Goal: Find specific page/section: Find specific page/section

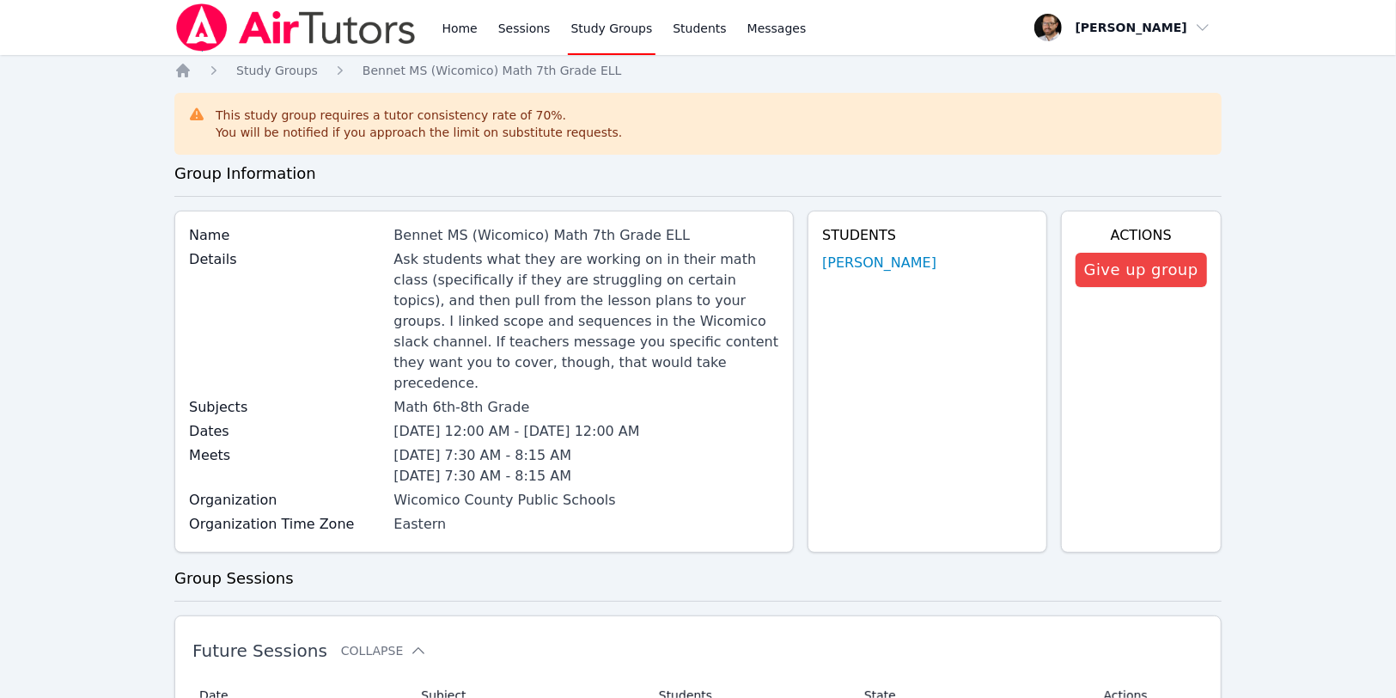
click at [437, 285] on div "Ask students what they are working on in their math class (specifically if they…" at bounding box center [586, 321] width 386 height 144
drag, startPoint x: 436, startPoint y: 261, endPoint x: 488, endPoint y: 287, distance: 57.6
click at [488, 287] on div "Ask students what they are working on in their math class (specifically if they…" at bounding box center [586, 321] width 386 height 144
click at [488, 289] on div "Ask students what they are working on in their math class (specifically if they…" at bounding box center [586, 321] width 386 height 144
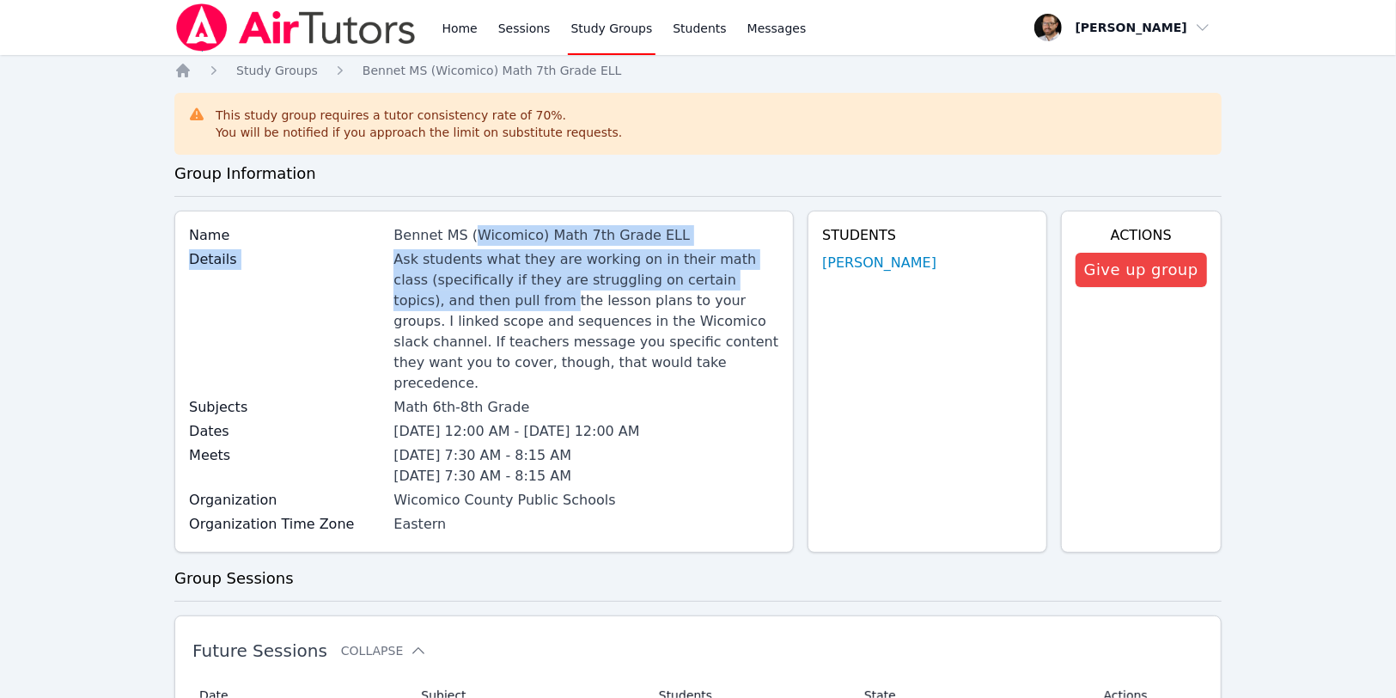
drag, startPoint x: 488, startPoint y: 289, endPoint x: 502, endPoint y: 235, distance: 55.8
click at [502, 235] on div "Name Bennet MS ([PERSON_NAME]) Math 7th Grade ELL Details Ask students what the…" at bounding box center [483, 381] width 619 height 342
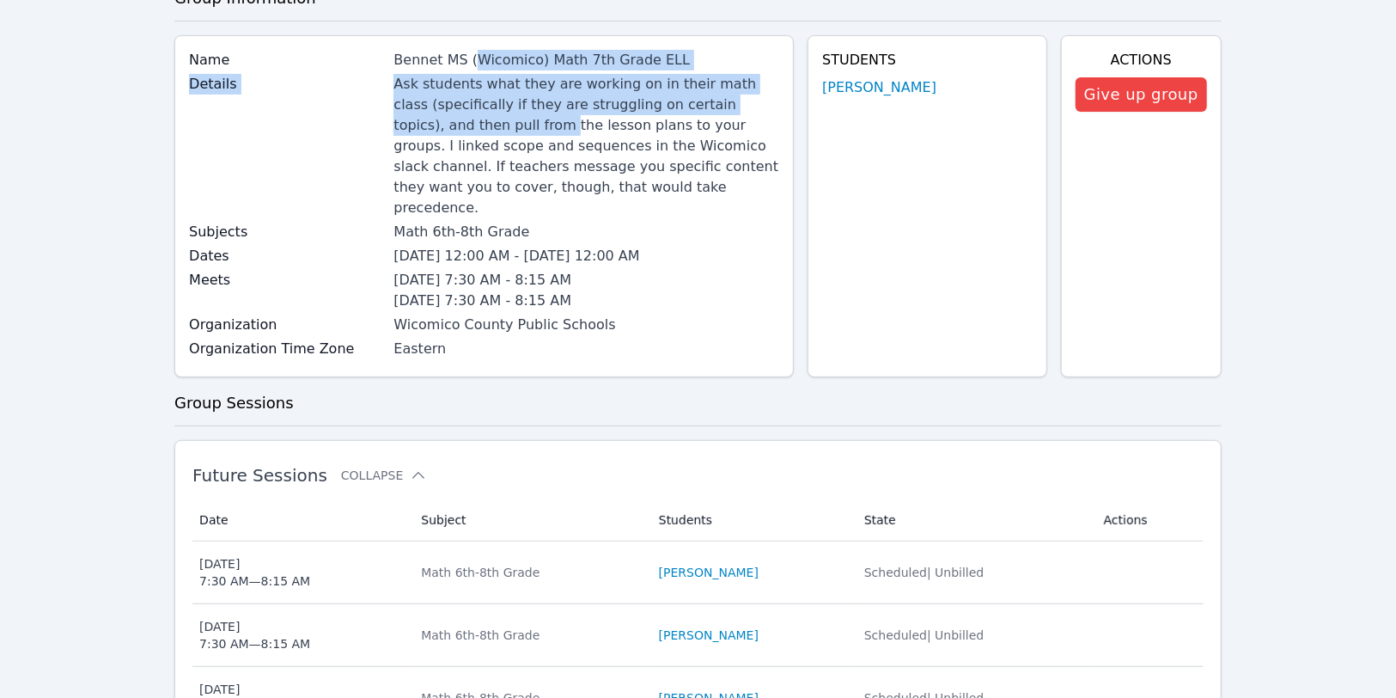
scroll to position [179, 0]
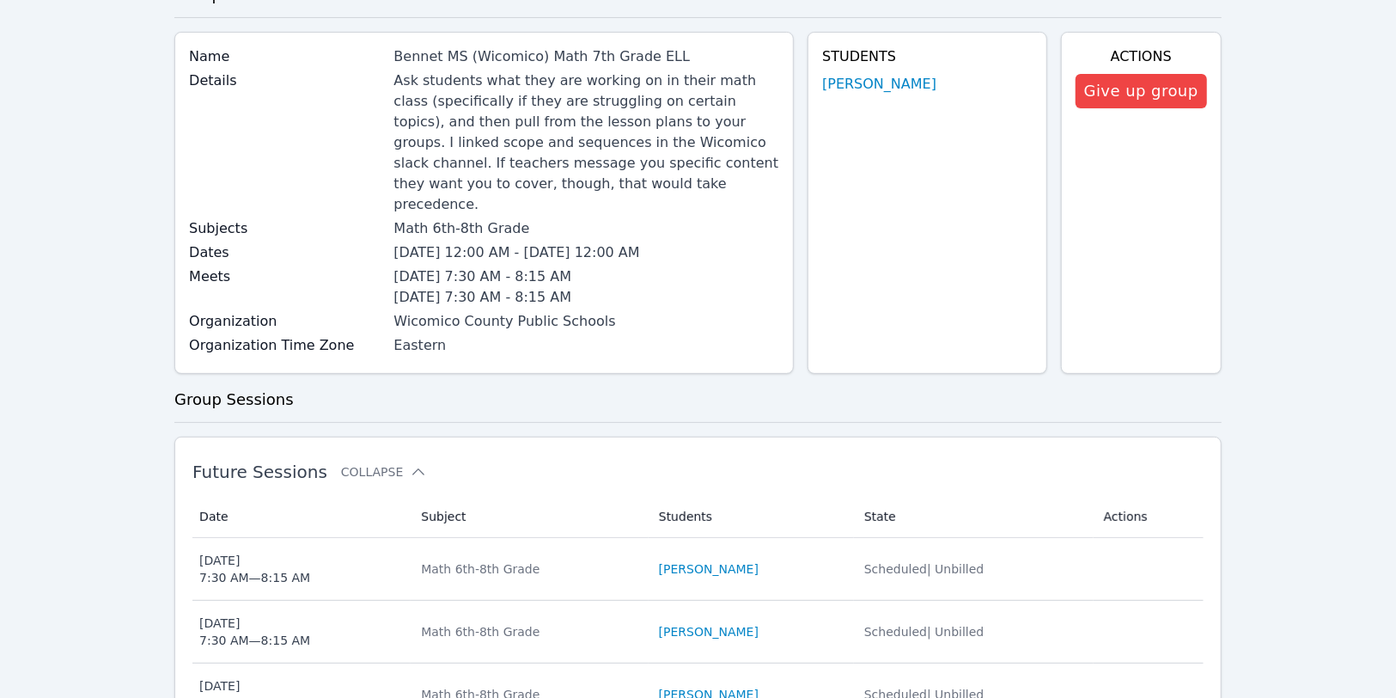
click at [502, 244] on span "[DATE] 12:00 AM - [DATE] 12:00 AM" at bounding box center [516, 252] width 246 height 16
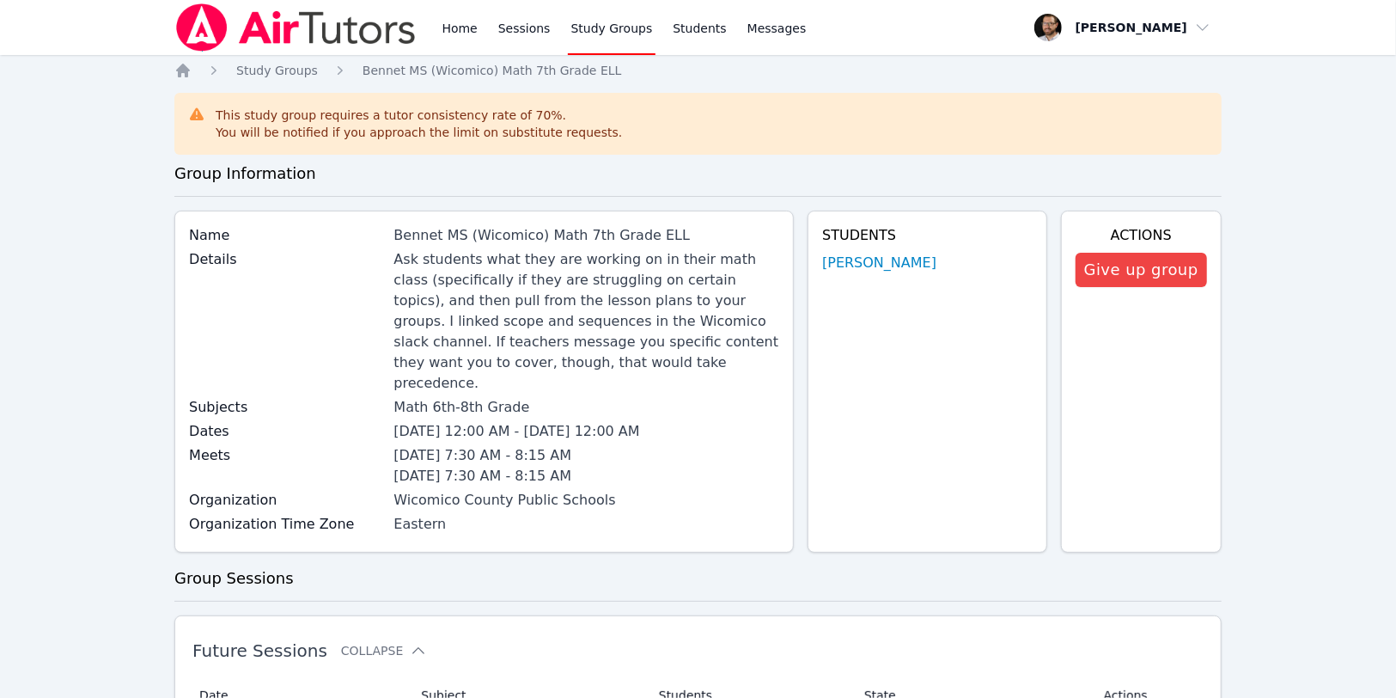
scroll to position [0, 0]
click at [521, 38] on link "Sessions" at bounding box center [524, 27] width 59 height 55
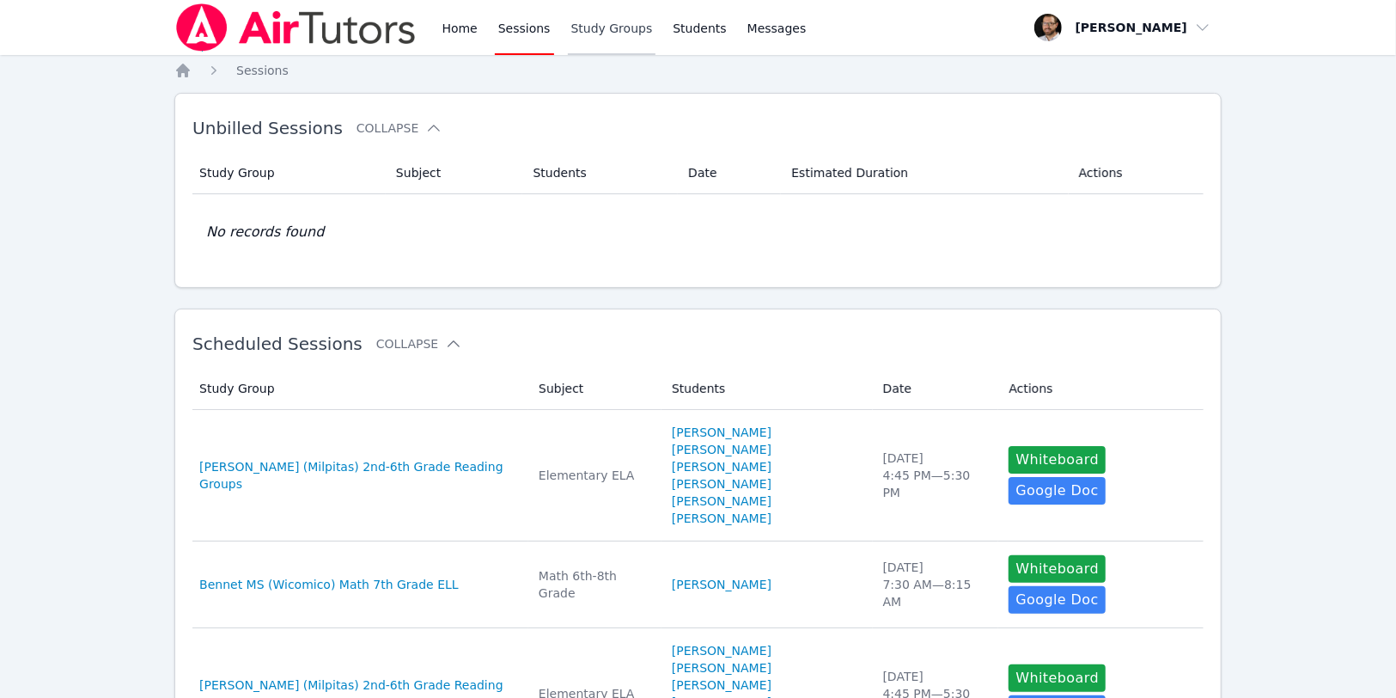
click at [598, 35] on link "Study Groups" at bounding box center [612, 27] width 88 height 55
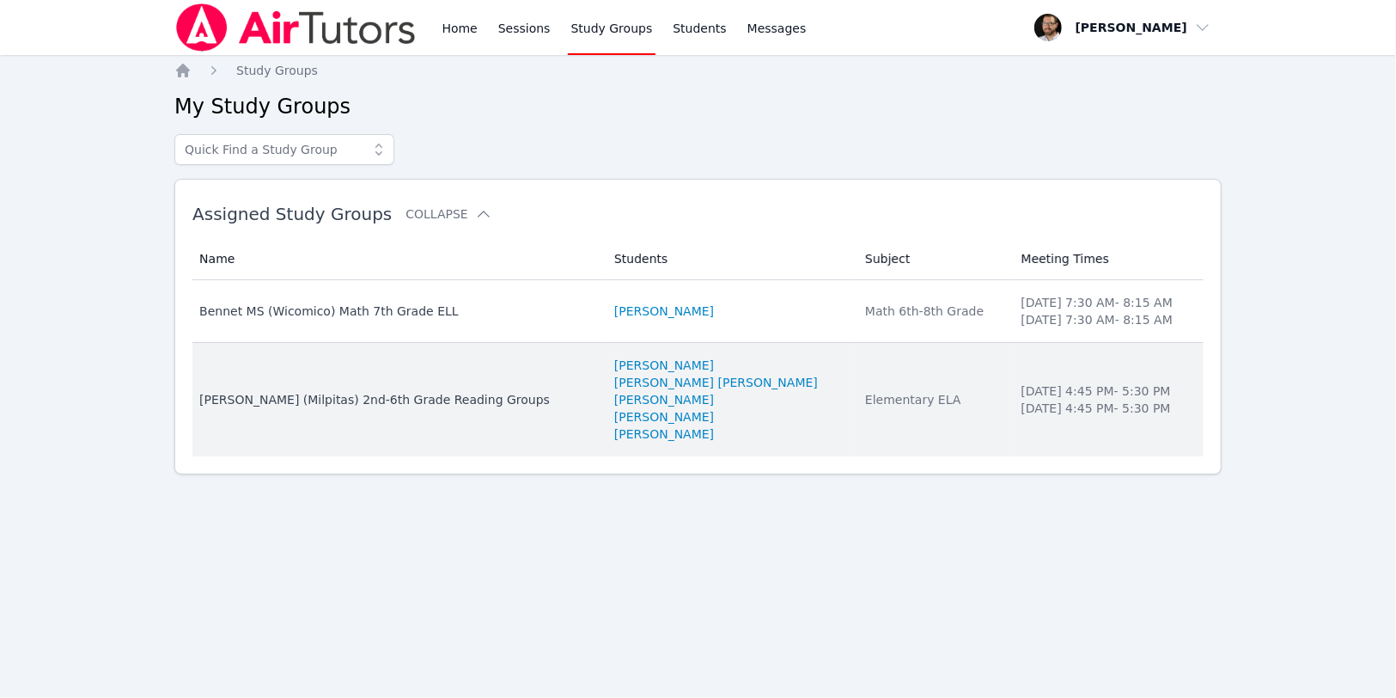
click at [448, 400] on div "[PERSON_NAME] (Milpitas) 2nd-6th Grade Reading Groups" at bounding box center [396, 399] width 394 height 17
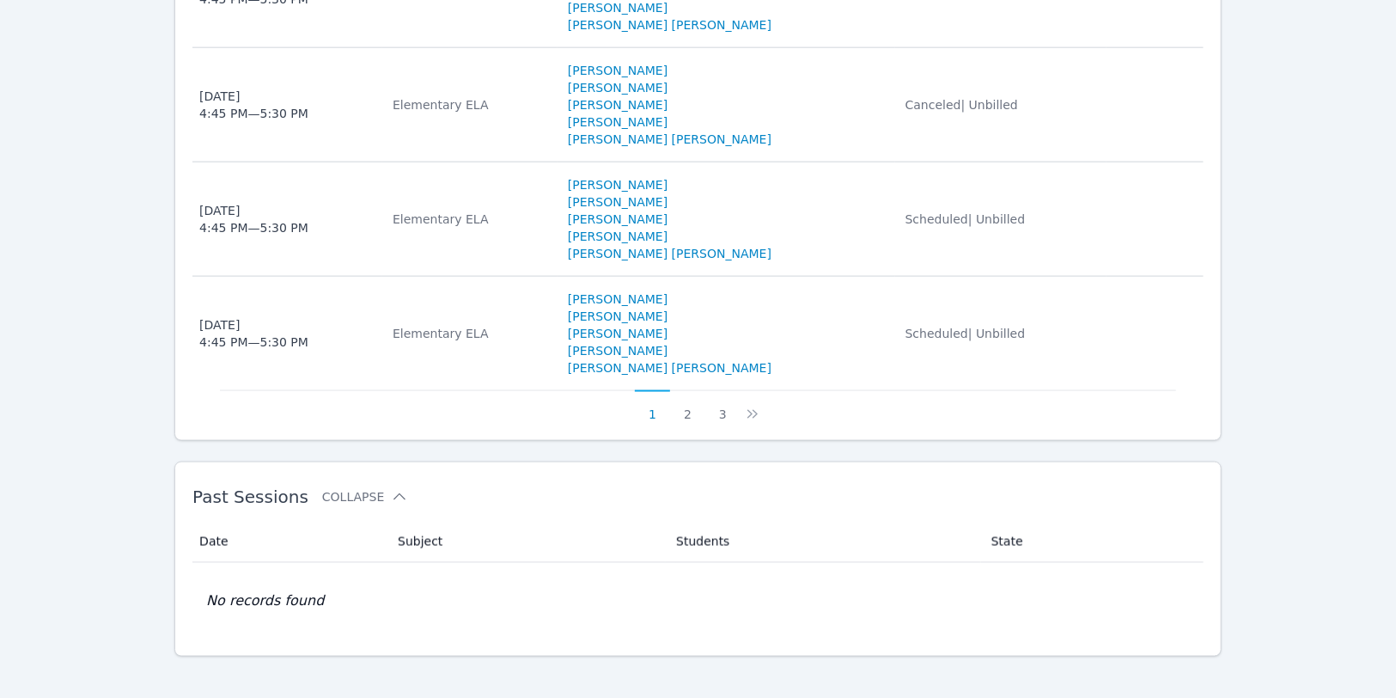
scroll to position [1340, 0]
click at [749, 406] on icon at bounding box center [752, 414] width 17 height 17
click at [733, 397] on button "3" at bounding box center [733, 407] width 35 height 33
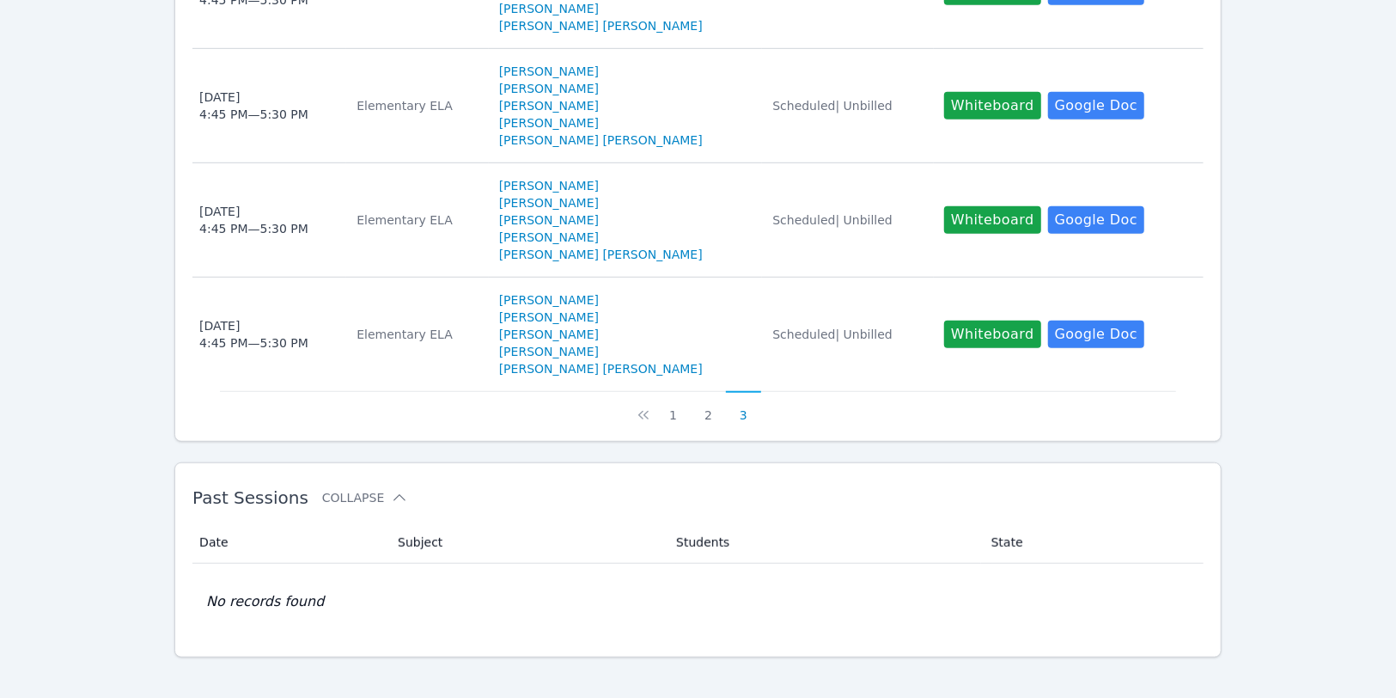
scroll to position [653, 0]
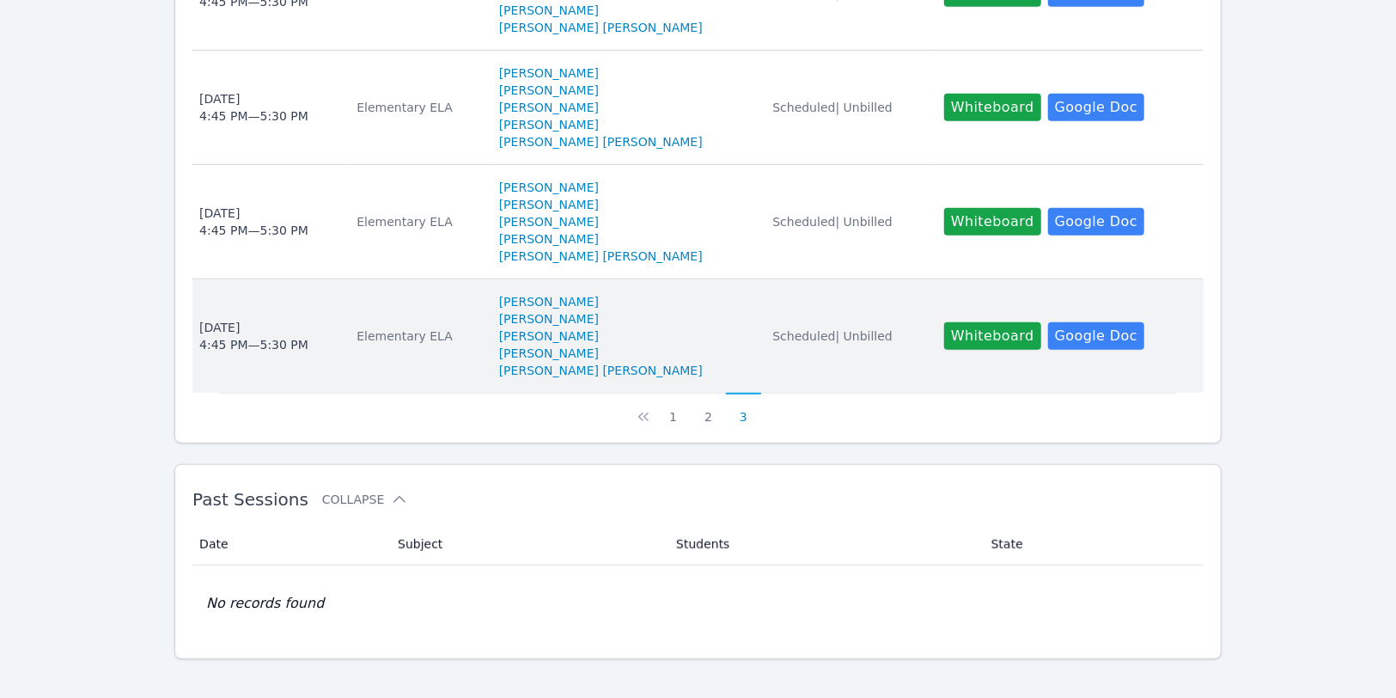
click at [434, 327] on div "Elementary ELA" at bounding box center [417, 335] width 121 height 17
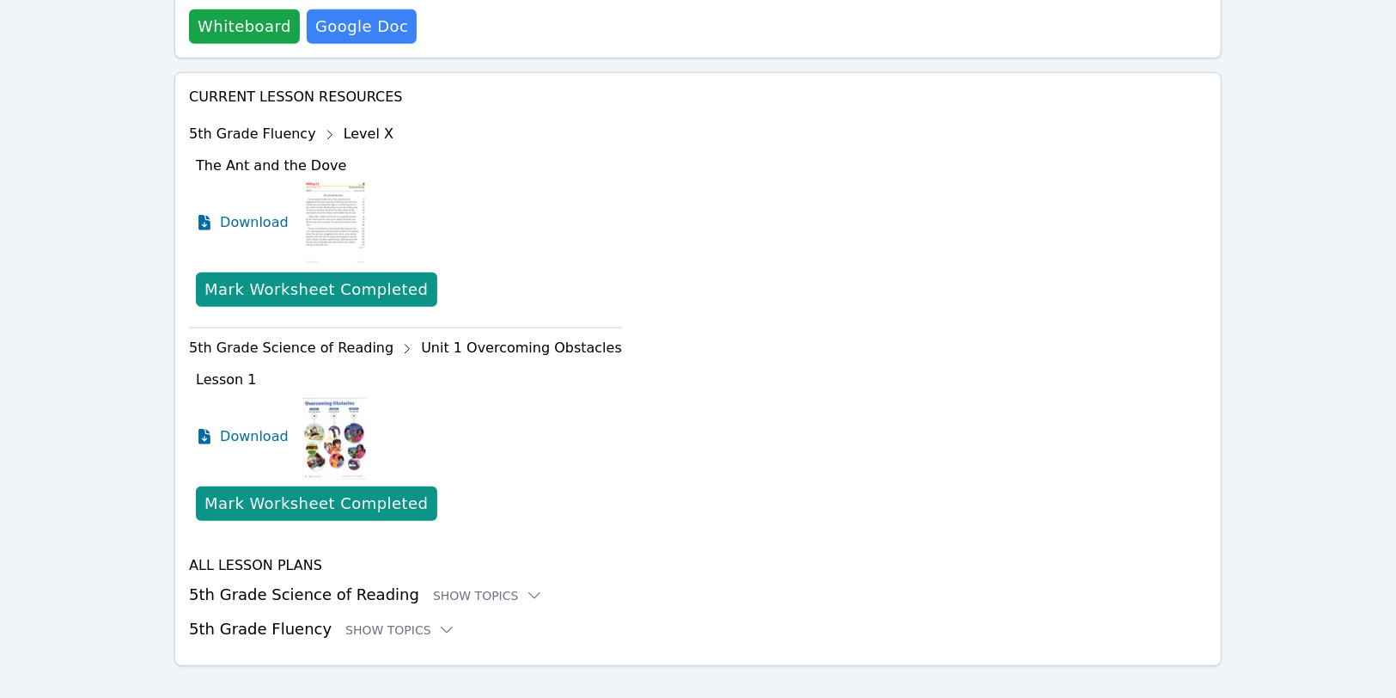
scroll to position [605, 0]
click at [526, 588] on icon at bounding box center [534, 596] width 17 height 17
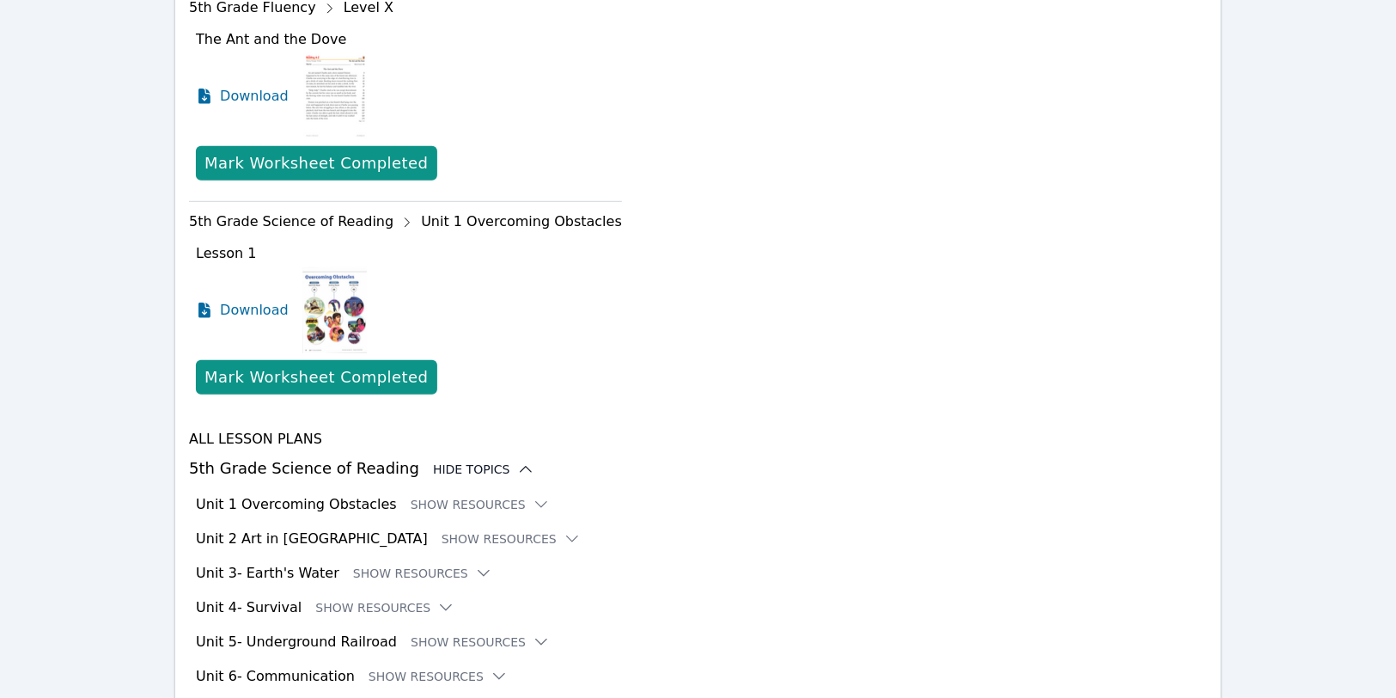
scroll to position [739, 0]
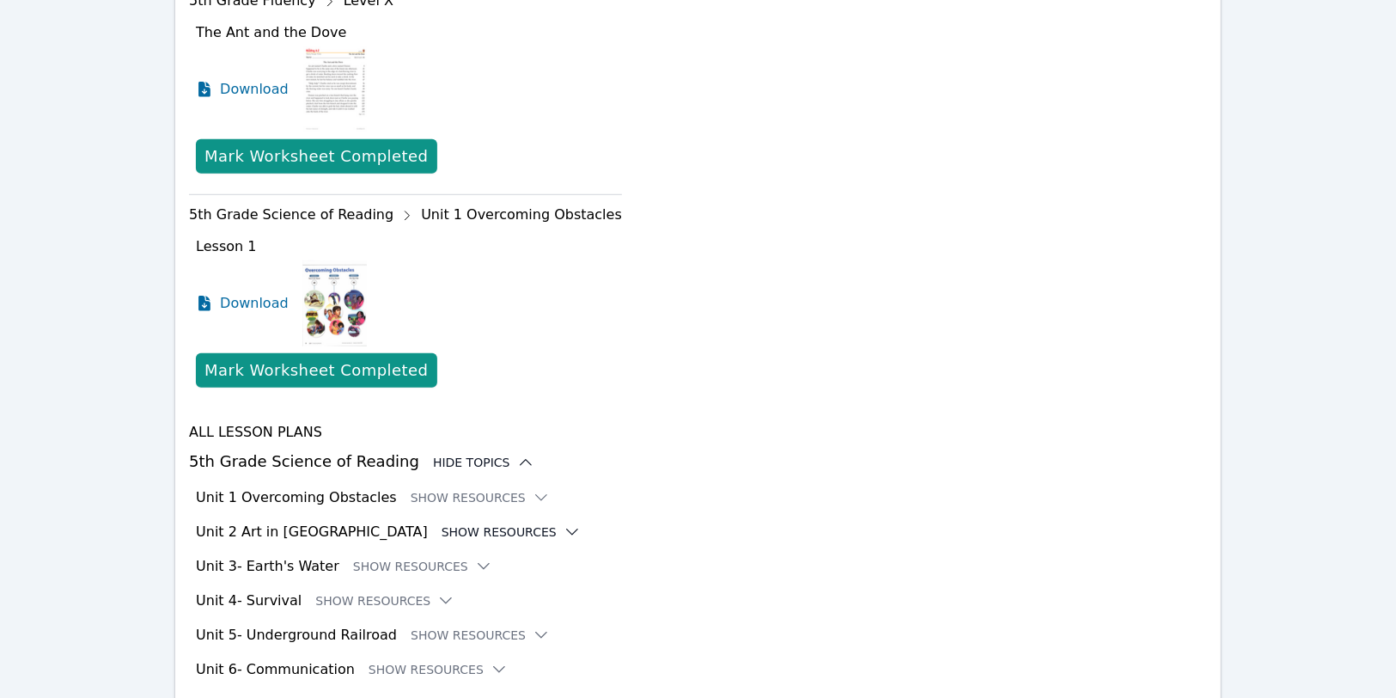
click at [564, 523] on icon at bounding box center [572, 531] width 17 height 17
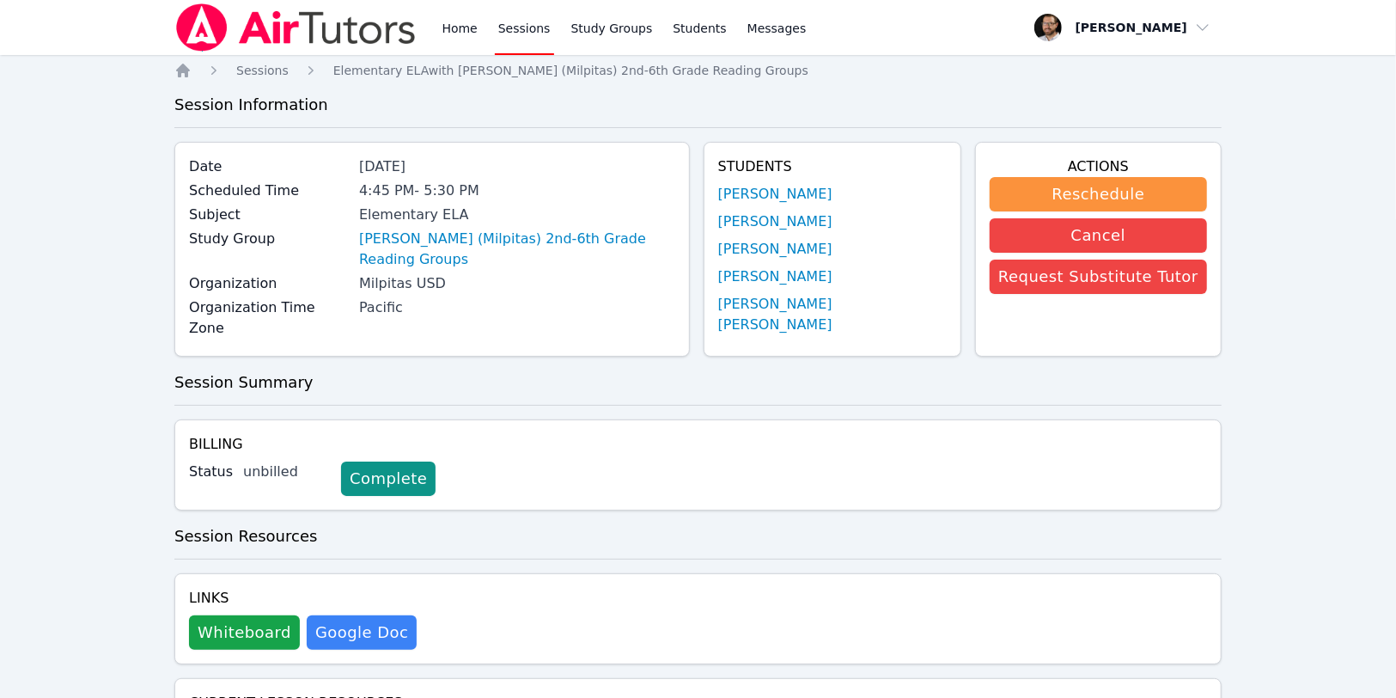
scroll to position [0, 0]
